Goal: Transaction & Acquisition: Purchase product/service

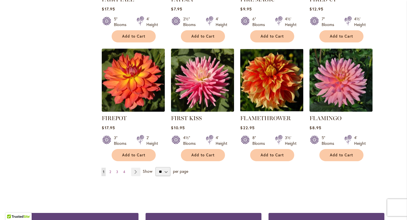
scroll to position [1918, 0]
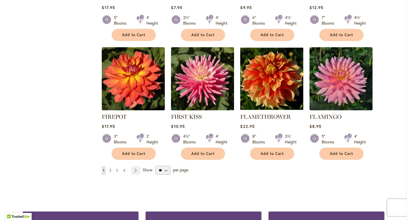
click at [110, 168] on span "2" at bounding box center [110, 170] width 2 height 4
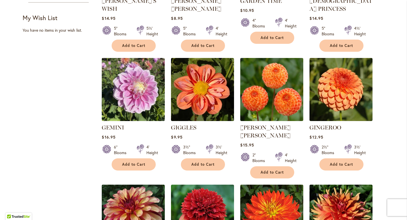
scroll to position [335, 0]
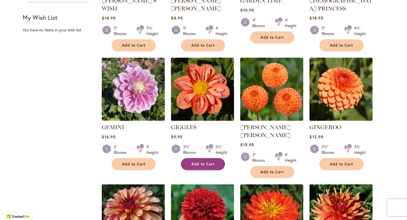
click at [200, 161] on span "Add to Cart" at bounding box center [202, 163] width 23 height 5
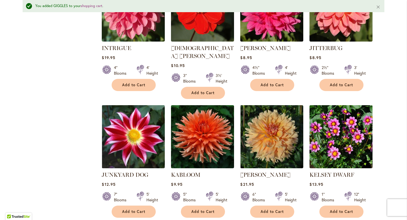
scroll to position [1277, 0]
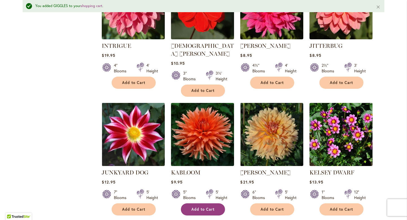
click at [202, 207] on span "Add to Cart" at bounding box center [202, 209] width 23 height 5
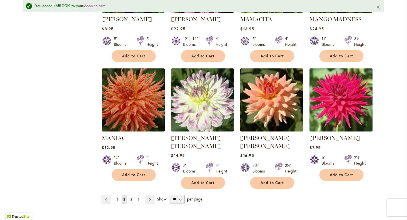
scroll to position [1921, 0]
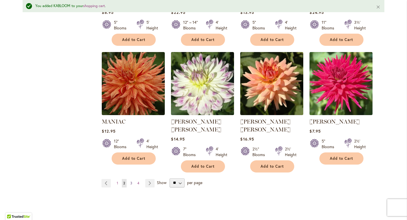
click at [131, 181] on span "3" at bounding box center [131, 183] width 2 height 4
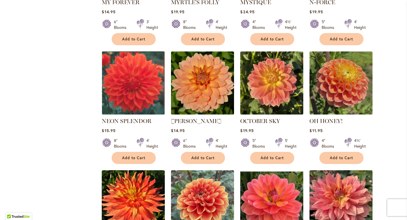
scroll to position [443, 0]
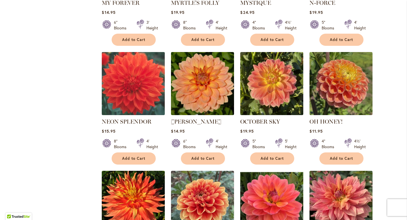
click at [135, 96] on img at bounding box center [133, 83] width 66 height 66
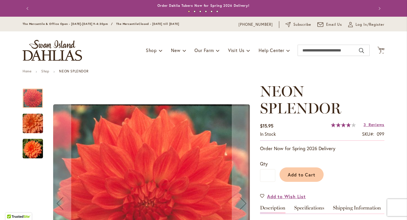
click at [35, 147] on img "Neon Splendor" at bounding box center [33, 148] width 20 height 20
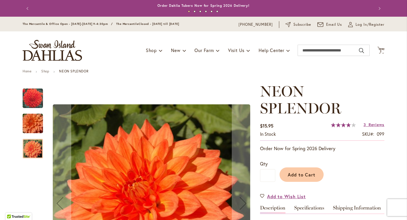
click at [35, 127] on img "Neon Splendor" at bounding box center [32, 123] width 41 height 27
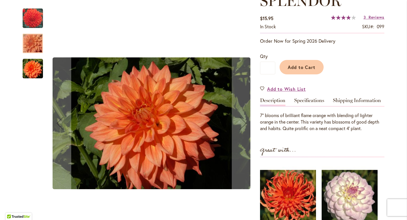
scroll to position [107, 0]
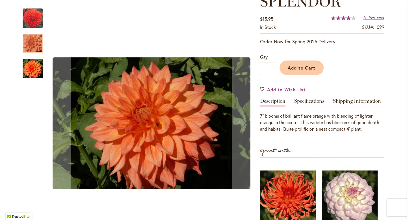
click at [34, 19] on img "Neon Splendor" at bounding box center [33, 18] width 20 height 21
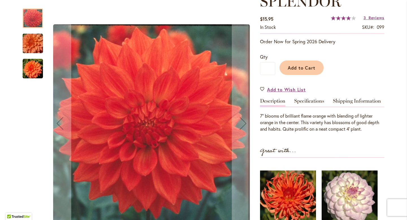
click at [32, 43] on img "Neon Splendor" at bounding box center [32, 43] width 41 height 27
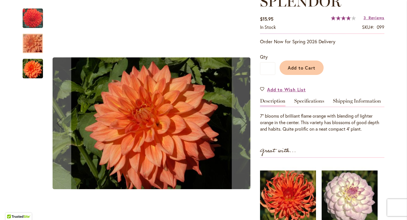
click at [37, 67] on img "Neon Splendor" at bounding box center [33, 68] width 20 height 20
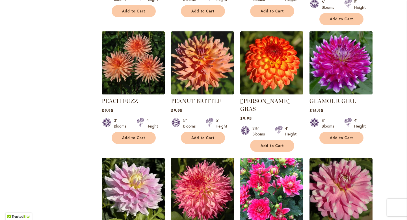
scroll to position [833, 0]
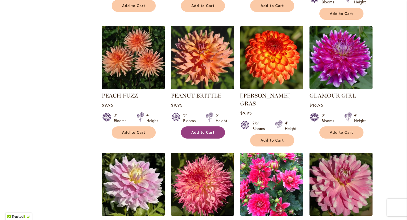
click at [197, 130] on span "Add to Cart" at bounding box center [202, 132] width 23 height 5
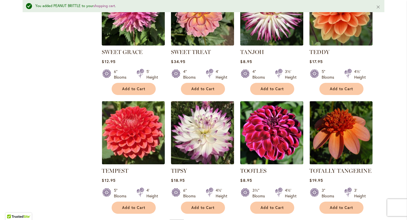
scroll to position [1876, 0]
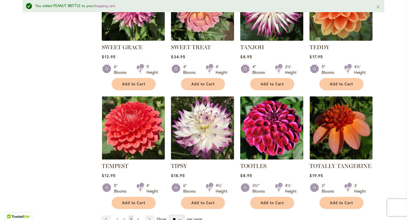
click at [138, 217] on span "4" at bounding box center [138, 219] width 2 height 4
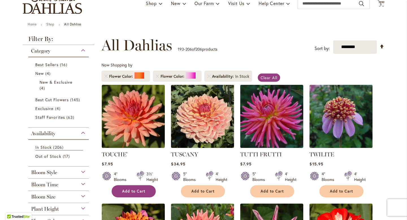
scroll to position [49, 0]
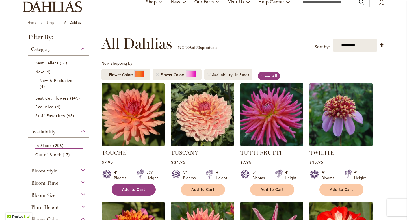
click at [137, 189] on span "Add to Cart" at bounding box center [133, 189] width 23 height 5
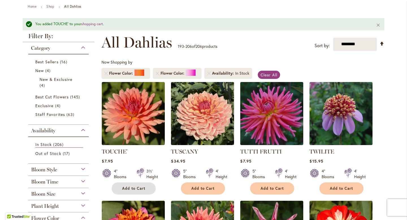
scroll to position [70, 0]
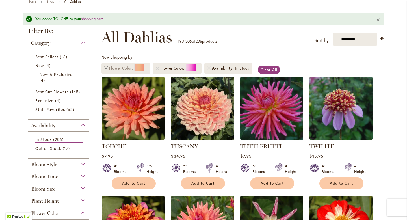
click at [105, 67] on link "Remove Flower Color Orange/Peach" at bounding box center [105, 67] width 3 height 3
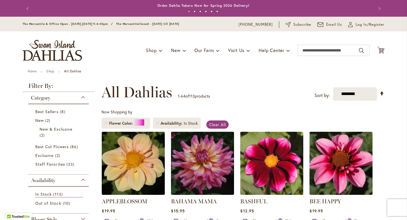
click at [107, 112] on span "Now Shopping by" at bounding box center [116, 111] width 31 height 5
click at [106, 121] on link "Remove Flower Color Pink" at bounding box center [105, 122] width 3 height 3
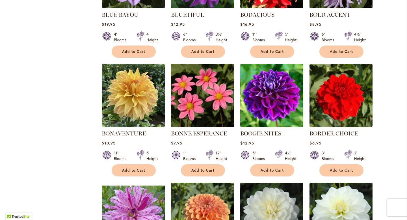
scroll to position [1267, 0]
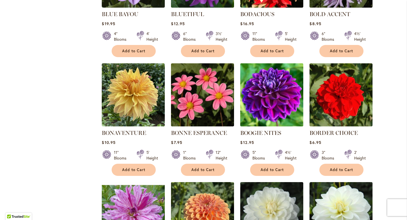
click at [272, 80] on img at bounding box center [272, 95] width 66 height 66
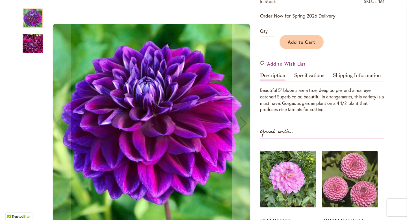
scroll to position [21, 0]
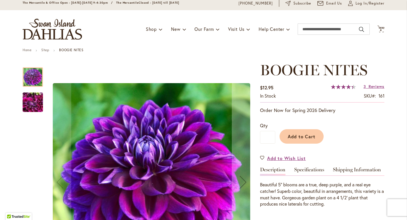
click at [39, 105] on img "BOOGIE NITES" at bounding box center [33, 102] width 20 height 27
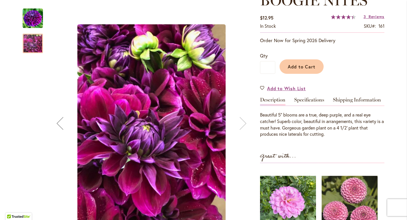
scroll to position [97, 0]
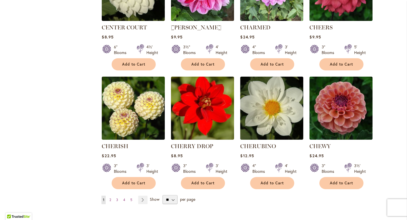
scroll to position [1859, 0]
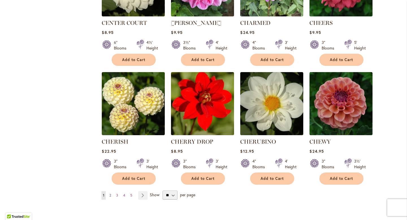
click at [110, 193] on span "2" at bounding box center [110, 195] width 2 height 4
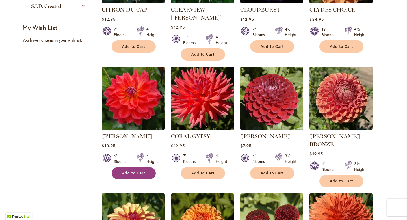
scroll to position [315, 0]
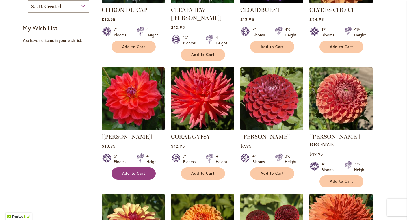
click at [131, 167] on button "Add to Cart" at bounding box center [134, 173] width 44 height 12
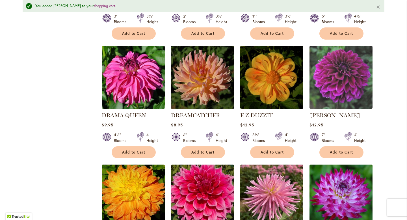
scroll to position [1087, 0]
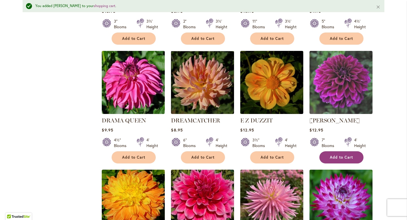
click at [334, 151] on button "Add to Cart" at bounding box center [341, 157] width 44 height 12
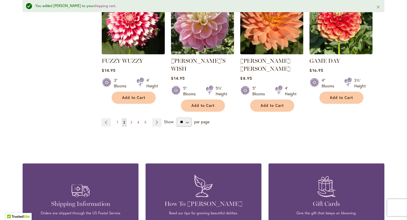
scroll to position [1985, 0]
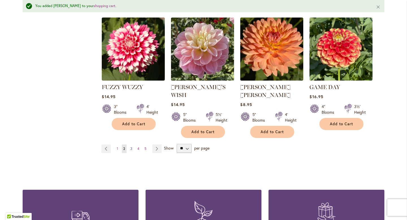
click at [130, 146] on span "3" at bounding box center [131, 148] width 2 height 4
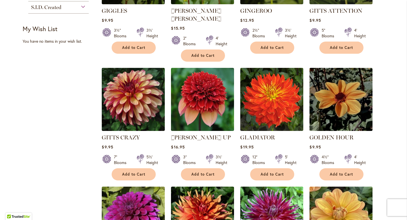
scroll to position [335, 0]
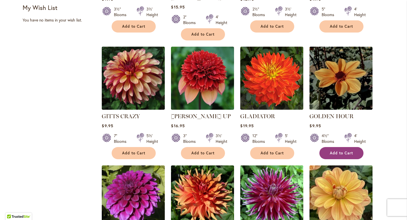
click at [340, 150] on span "Add to Cart" at bounding box center [340, 152] width 23 height 5
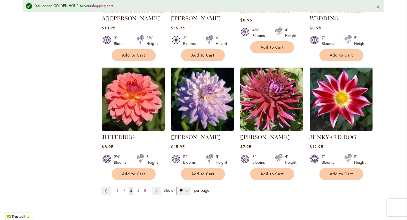
scroll to position [1927, 0]
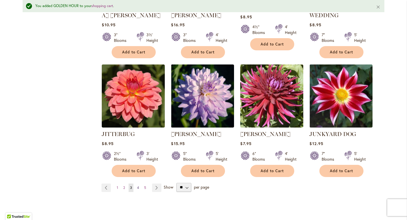
click at [137, 185] on span "4" at bounding box center [138, 187] width 2 height 4
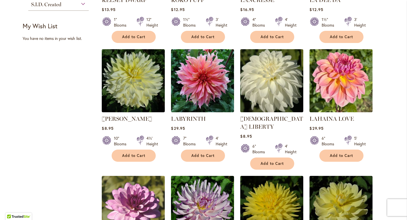
scroll to position [325, 0]
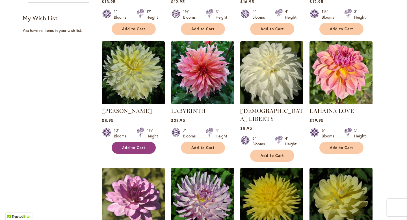
click at [143, 148] on span "Add to Cart" at bounding box center [133, 147] width 23 height 5
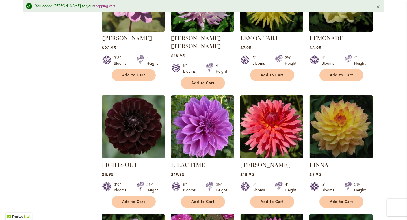
scroll to position [552, 0]
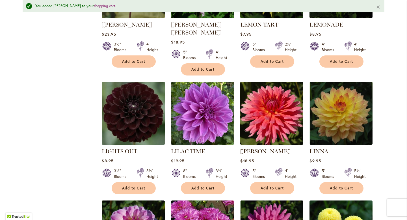
click at [128, 98] on img at bounding box center [133, 113] width 66 height 66
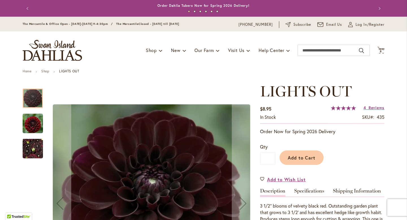
click at [35, 125] on img "LIGHTS OUT" at bounding box center [33, 123] width 20 height 21
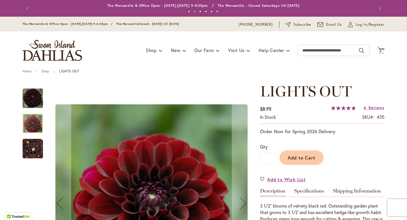
click at [35, 147] on img "LIGHTS OUT" at bounding box center [33, 148] width 20 height 27
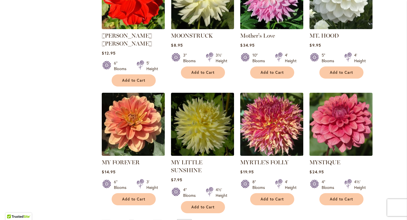
scroll to position [1884, 0]
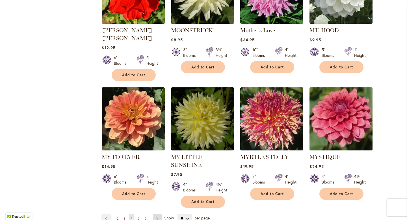
click at [159, 214] on link "Page Next" at bounding box center [156, 218] width 9 height 8
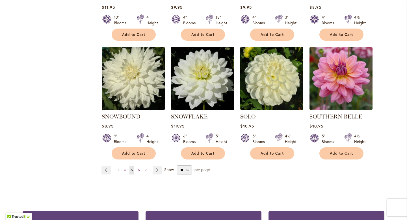
scroll to position [1904, 0]
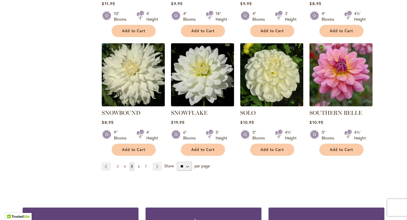
click at [139, 164] on span "6" at bounding box center [139, 166] width 2 height 4
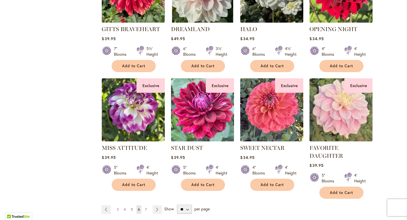
scroll to position [1847, 0]
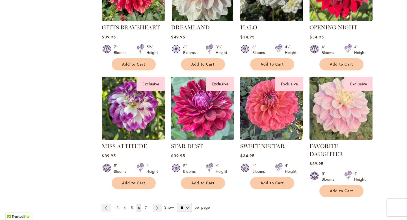
click at [144, 203] on link "Page 7" at bounding box center [145, 207] width 5 height 8
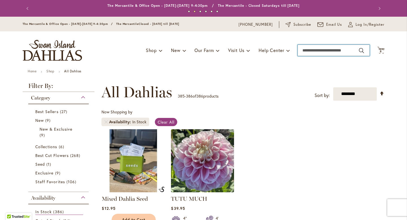
click at [326, 52] on input "Search" at bounding box center [333, 50] width 72 height 11
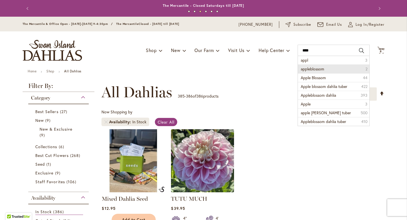
click at [327, 72] on li "appleblossom 2" at bounding box center [333, 68] width 71 height 9
type input "**********"
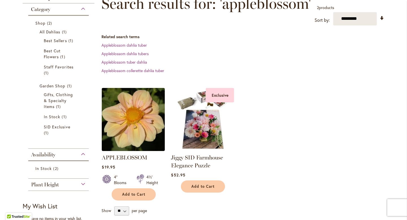
scroll to position [89, 0]
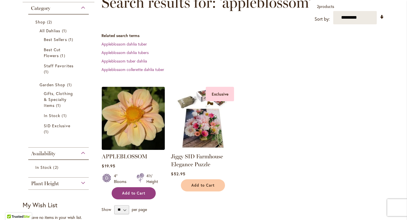
click at [132, 191] on span "Add to Cart" at bounding box center [133, 193] width 23 height 5
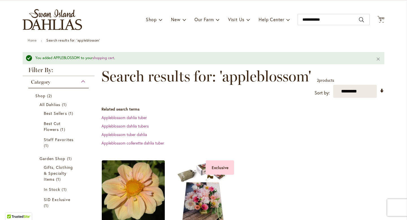
scroll to position [0, 0]
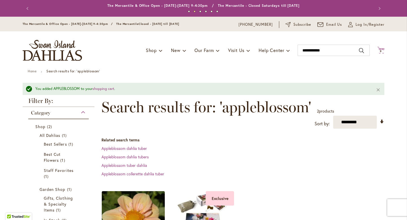
click at [380, 50] on span "9" at bounding box center [380, 51] width 2 height 4
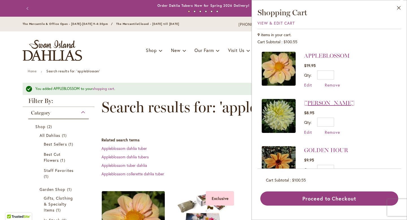
click at [318, 99] on link "LA LUNA" at bounding box center [329, 102] width 50 height 7
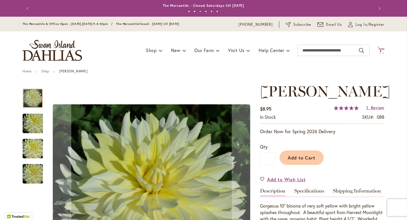
click at [383, 51] on icon "Cart .cls-1 { fill: #231f20; }" at bounding box center [380, 50] width 7 height 7
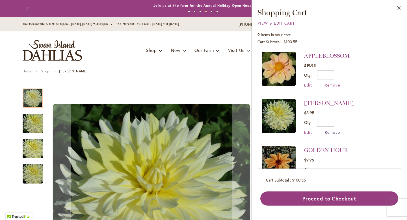
click at [328, 132] on span "Remove" at bounding box center [331, 131] width 15 height 5
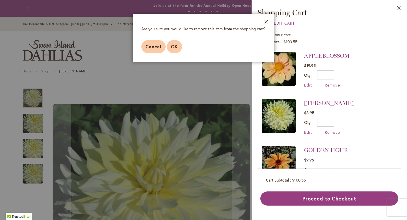
click at [175, 47] on span "OK" at bounding box center [174, 46] width 7 height 6
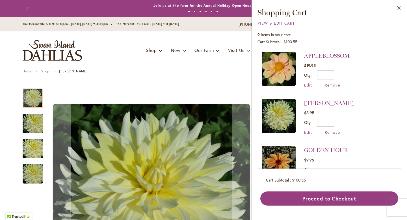
click at [26, 73] on link "Home" at bounding box center [27, 71] width 9 height 4
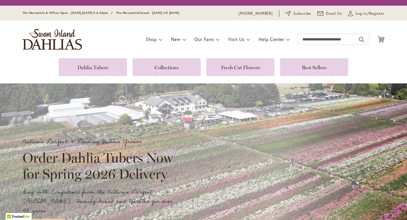
click at [86, 62] on link at bounding box center [93, 67] width 68 height 18
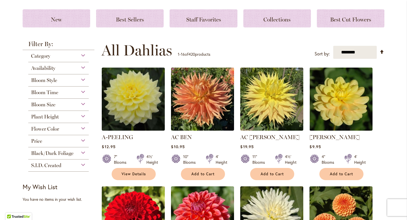
scroll to position [77, 0]
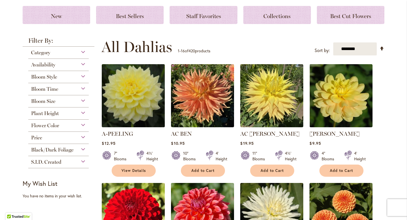
click at [138, 110] on img at bounding box center [133, 96] width 66 height 66
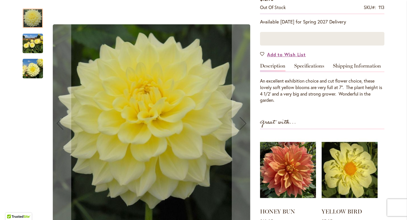
scroll to position [114, 0]
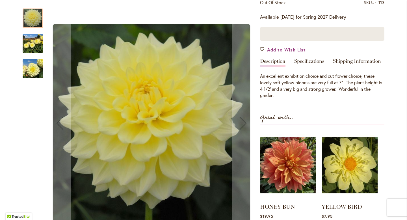
click at [38, 74] on img "A-Peeling" at bounding box center [33, 68] width 20 height 27
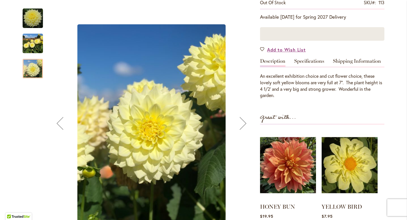
click at [30, 42] on img "A-Peeling" at bounding box center [33, 43] width 20 height 27
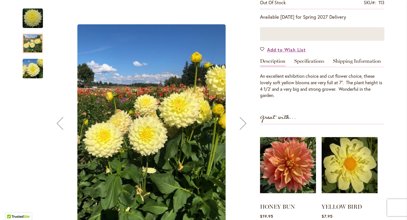
click at [30, 16] on img "A-Peeling" at bounding box center [33, 18] width 20 height 20
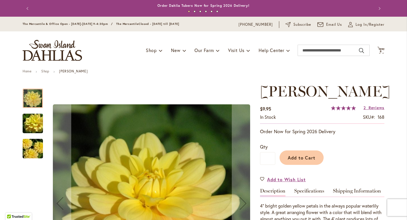
scroll to position [104, 0]
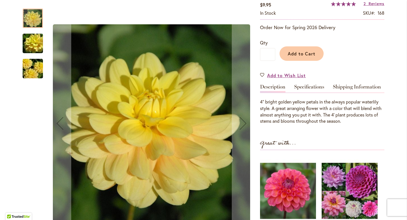
click at [36, 45] on img "AHOY MATEY" at bounding box center [32, 43] width 41 height 27
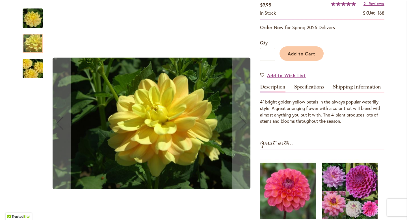
click at [31, 63] on img "AHOY MATEY" at bounding box center [32, 68] width 41 height 27
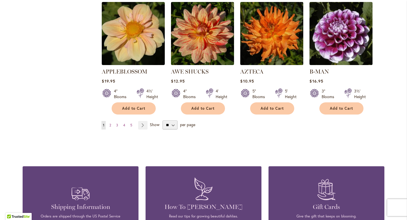
scroll to position [510, 0]
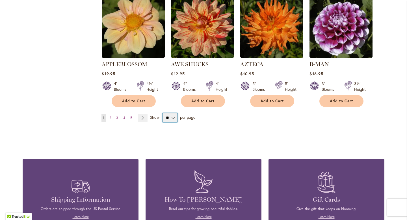
click at [174, 113] on select "** ** ** **" at bounding box center [169, 117] width 15 height 9
select select "**"
click at [162, 113] on select "** ** ** **" at bounding box center [169, 117] width 15 height 9
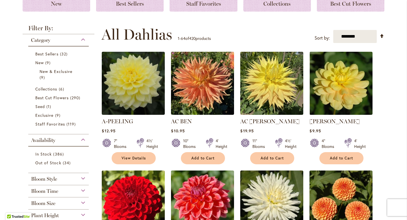
scroll to position [92, 0]
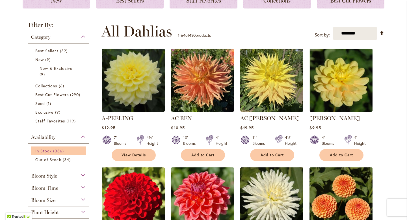
click at [52, 148] on link "In Stock 386 items" at bounding box center [59, 151] width 48 height 6
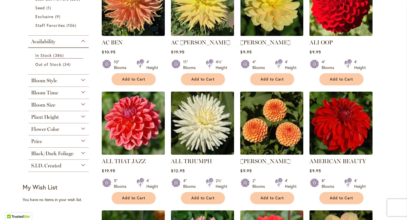
scroll to position [162, 0]
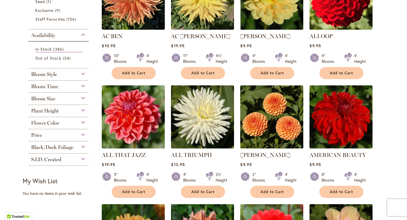
click at [82, 122] on div "Flower Color" at bounding box center [58, 121] width 60 height 9
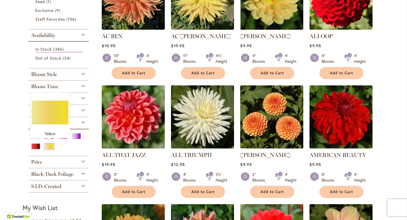
click at [46, 145] on div "Yellow" at bounding box center [49, 146] width 9 height 6
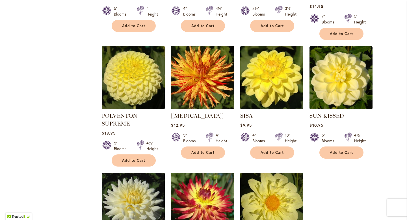
scroll to position [1309, 0]
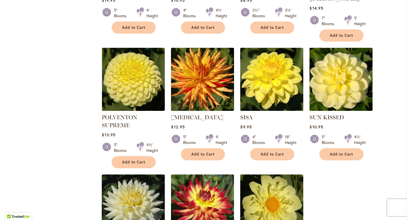
click at [361, 47] on img at bounding box center [341, 79] width 66 height 66
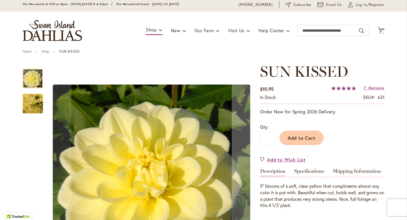
scroll to position [17, 0]
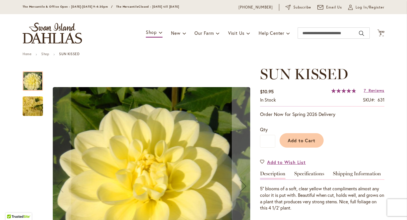
click at [34, 108] on img "SUN KISSED" at bounding box center [32, 106] width 41 height 30
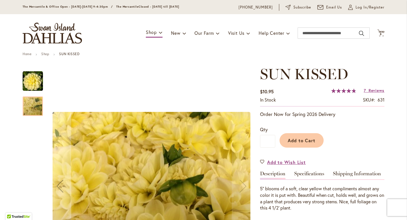
click at [33, 76] on img "SUN KISSED" at bounding box center [33, 81] width 20 height 20
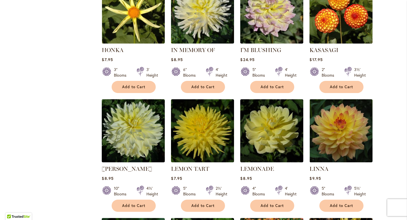
scroll to position [761, 0]
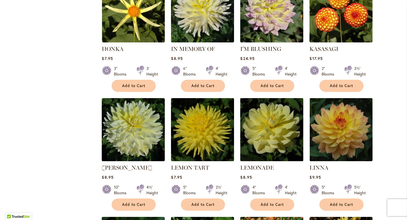
click at [260, 116] on img at bounding box center [272, 129] width 66 height 66
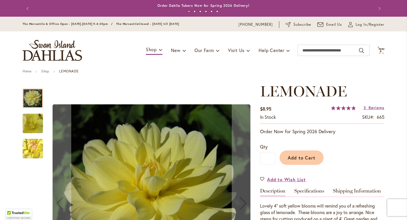
scroll to position [104, 0]
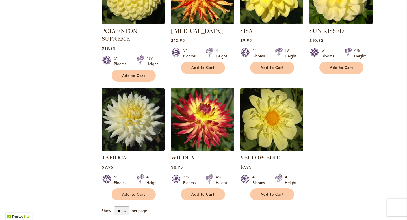
scroll to position [1396, 0]
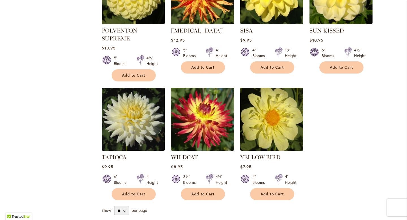
click at [253, 86] on img at bounding box center [272, 119] width 66 height 66
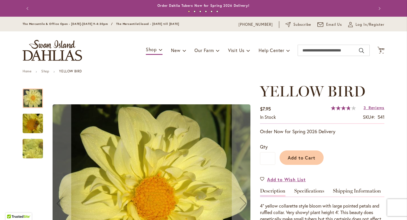
click at [34, 144] on img "YELLOW BIRD" at bounding box center [33, 148] width 40 height 39
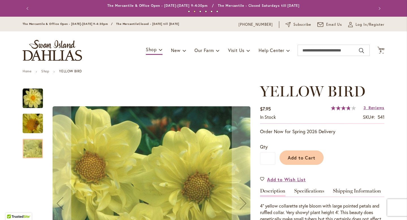
click at [38, 121] on img "YELLOW BIRD" at bounding box center [32, 123] width 41 height 30
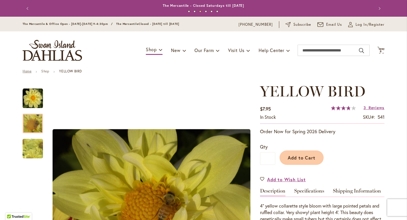
click at [28, 71] on link "Home" at bounding box center [27, 71] width 9 height 4
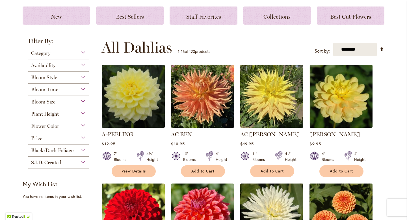
scroll to position [77, 0]
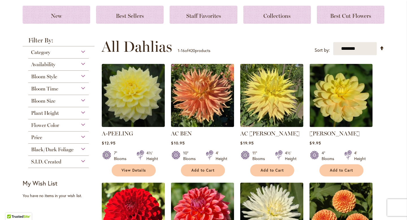
click at [82, 145] on div "Black/Dark Foliage" at bounding box center [58, 147] width 60 height 9
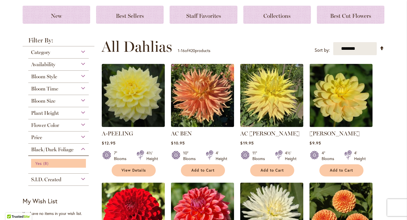
click at [43, 163] on span "8 items" at bounding box center [46, 163] width 7 height 6
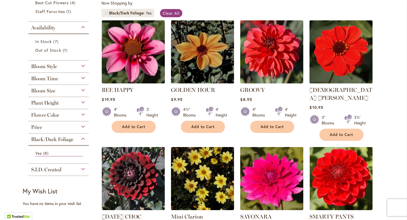
scroll to position [106, 0]
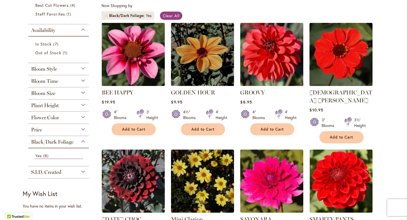
click at [272, 54] on img at bounding box center [272, 54] width 66 height 66
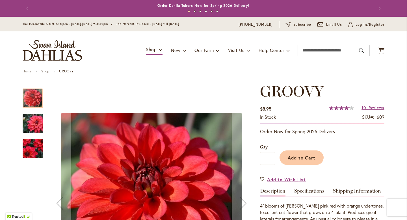
click at [28, 154] on img "GROOVY" at bounding box center [32, 148] width 41 height 35
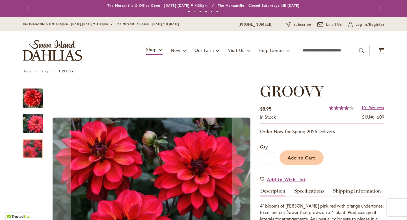
click at [29, 126] on img "GROOVY" at bounding box center [32, 123] width 41 height 27
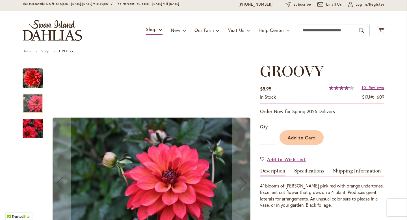
scroll to position [16, 0]
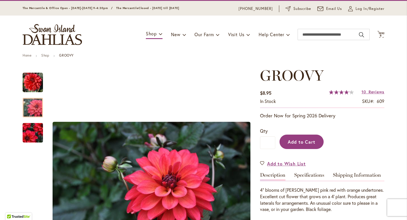
click at [314, 139] on span "Add to Cart" at bounding box center [301, 142] width 28 height 6
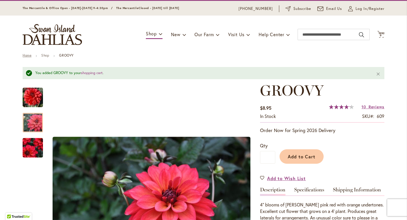
click at [26, 57] on link "Home" at bounding box center [27, 55] width 9 height 4
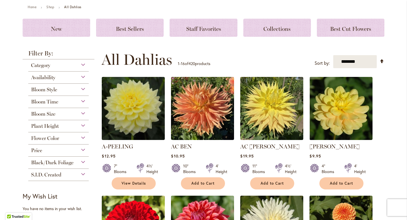
scroll to position [65, 0]
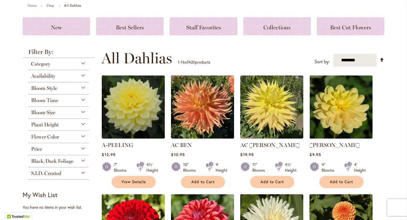
click at [83, 74] on div "Availability" at bounding box center [58, 74] width 60 height 9
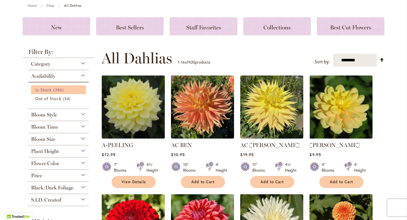
click at [60, 89] on span "386 items" at bounding box center [59, 90] width 12 height 6
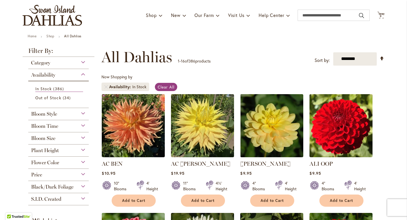
scroll to position [36, 0]
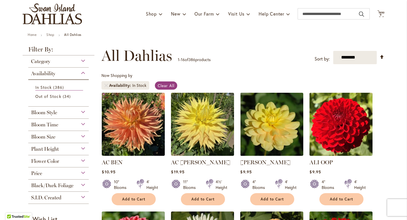
click at [81, 148] on div "Plant Height" at bounding box center [58, 147] width 60 height 9
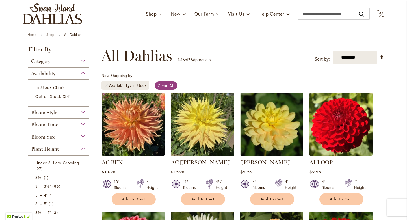
scroll to position [178, 0]
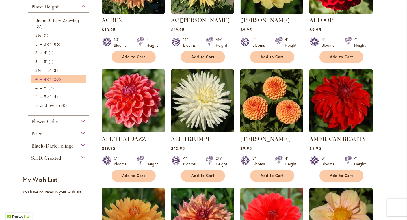
click at [47, 79] on span "4' – 4½'" at bounding box center [43, 78] width 16 height 5
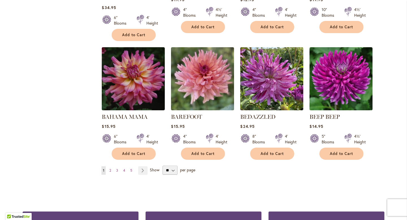
scroll to position [449, 0]
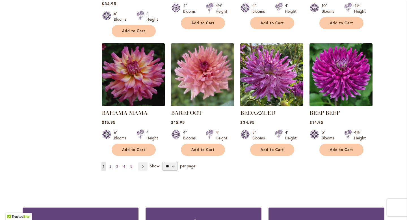
click at [110, 164] on span "2" at bounding box center [110, 166] width 2 height 4
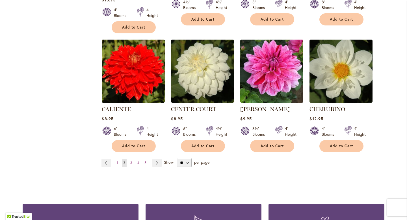
scroll to position [454, 0]
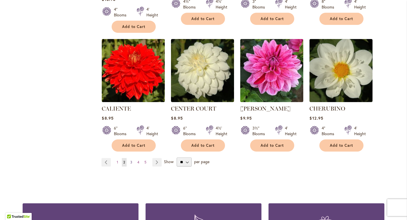
click at [130, 161] on span "3" at bounding box center [131, 162] width 2 height 4
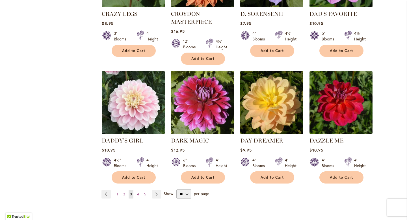
scroll to position [446, 0]
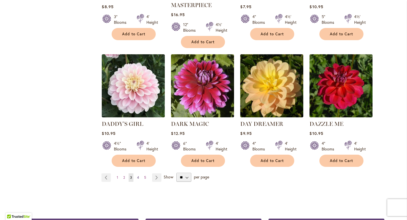
click at [138, 175] on span "4" at bounding box center [138, 177] width 2 height 4
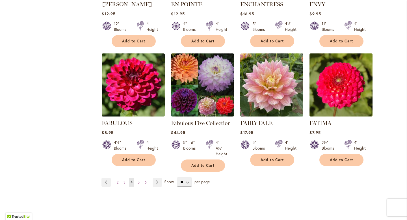
scroll to position [444, 0]
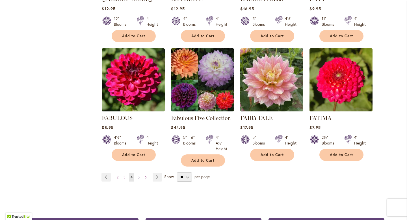
click at [140, 173] on link "Page 5" at bounding box center [138, 177] width 5 height 8
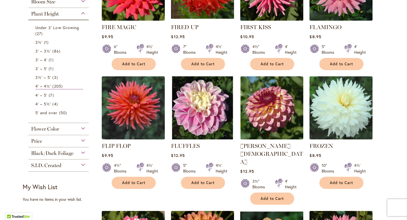
scroll to position [172, 0]
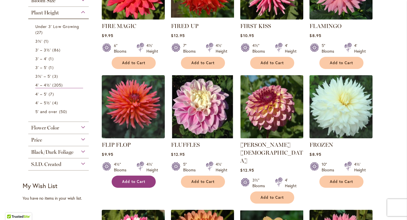
click at [138, 180] on span "Add to Cart" at bounding box center [133, 181] width 23 height 5
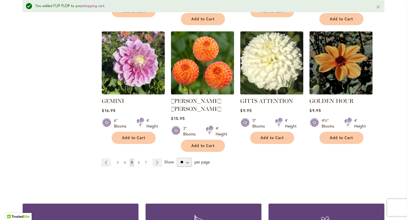
scroll to position [496, 0]
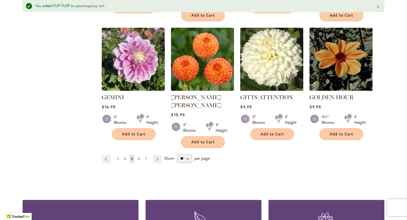
click at [138, 156] on span "6" at bounding box center [139, 158] width 2 height 4
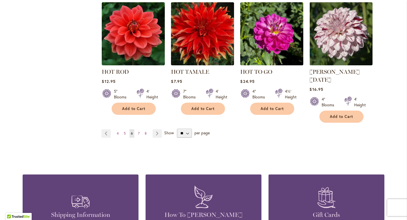
scroll to position [504, 0]
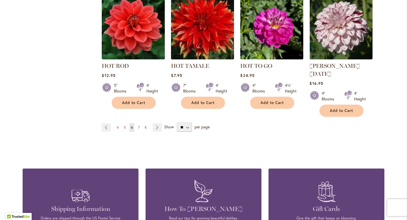
click at [139, 125] on span "7" at bounding box center [139, 127] width 2 height 4
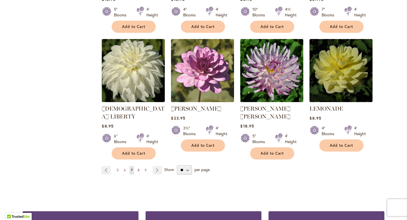
scroll to position [460, 0]
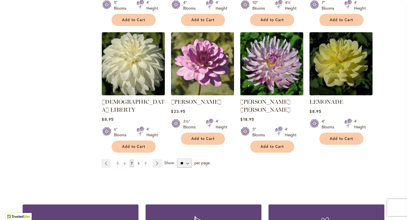
click at [140, 159] on link "Page 8" at bounding box center [138, 163] width 5 height 8
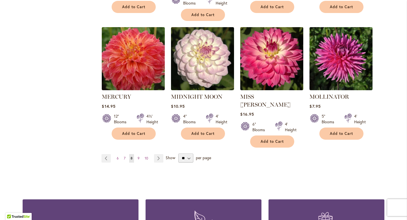
scroll to position [470, 0]
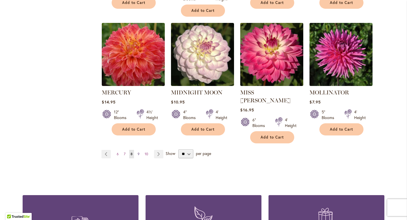
click at [139, 152] on span "9" at bounding box center [138, 154] width 2 height 4
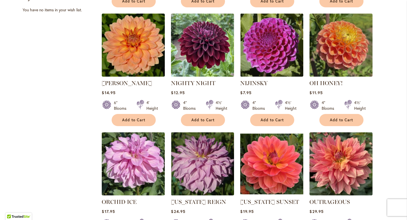
scroll to position [350, 0]
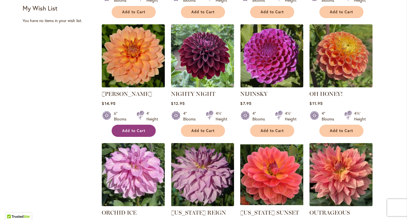
click at [134, 125] on button "Add to Cart" at bounding box center [134, 131] width 44 height 12
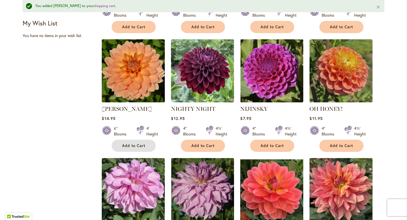
scroll to position [451, 0]
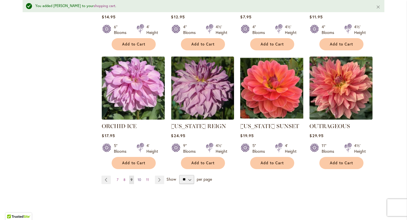
click at [138, 177] on span "10" at bounding box center [138, 179] width 3 height 4
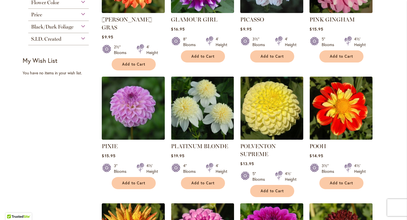
scroll to position [313, 0]
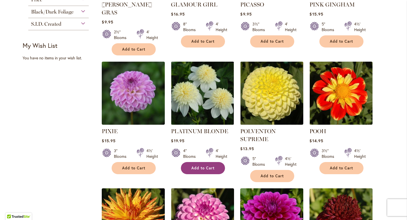
click at [196, 165] on span "Add to Cart" at bounding box center [202, 167] width 23 height 5
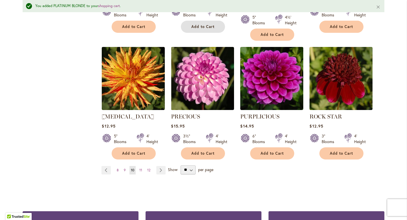
scroll to position [469, 0]
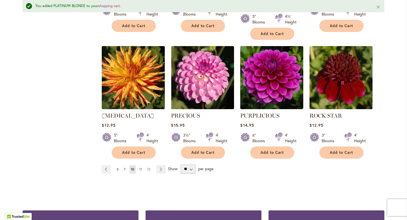
click at [139, 167] on span "11" at bounding box center [140, 169] width 3 height 4
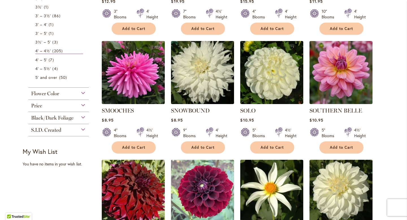
scroll to position [476, 0]
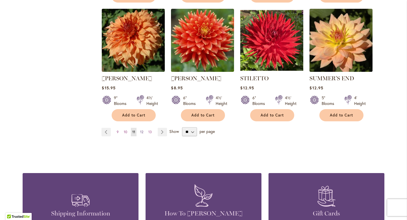
click at [142, 131] on span "12" at bounding box center [141, 132] width 3 height 4
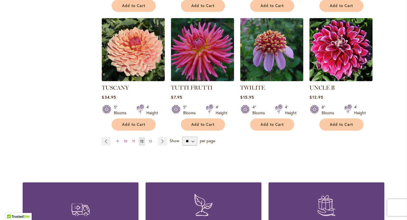
scroll to position [475, 0]
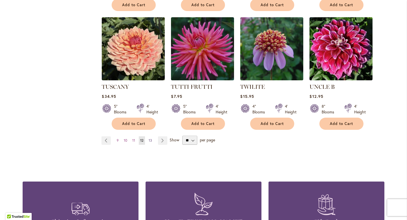
click at [150, 140] on span "13" at bounding box center [149, 140] width 3 height 4
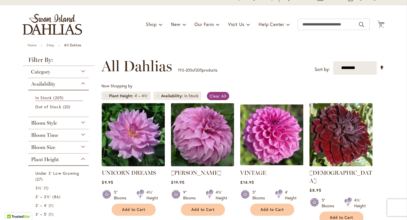
scroll to position [20, 0]
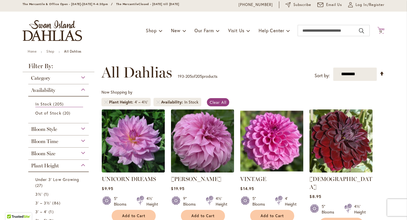
click at [379, 30] on span "12" at bounding box center [380, 32] width 3 height 4
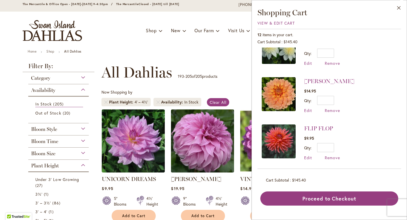
scroll to position [0, 0]
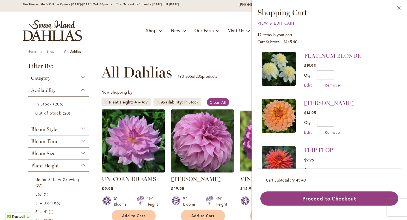
click at [399, 9] on button "Close" at bounding box center [399, 9] width 16 height 18
